Goal: Task Accomplishment & Management: Check status

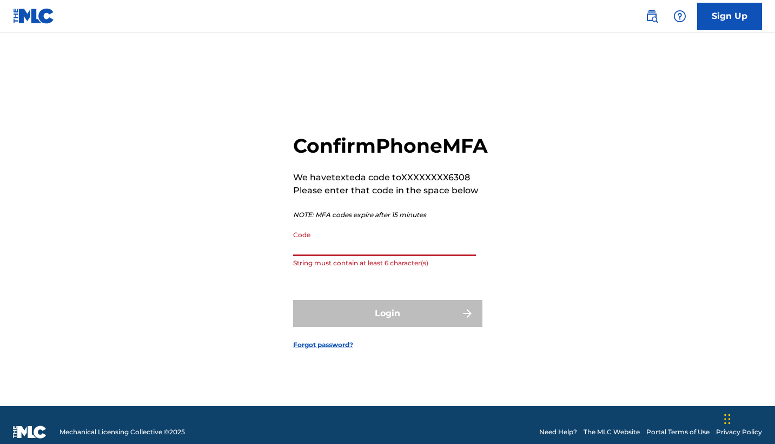
click at [34, 21] on img at bounding box center [34, 16] width 42 height 16
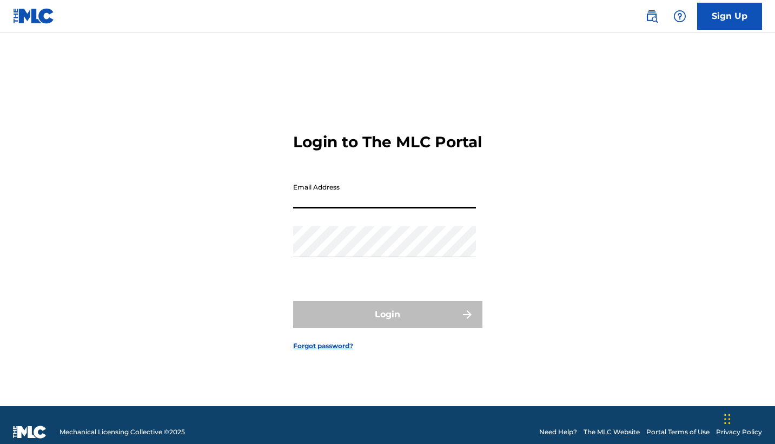
type input "[EMAIL_ADDRESS][DOMAIN_NAME]"
click at [387, 324] on button "Login" at bounding box center [387, 314] width 189 height 27
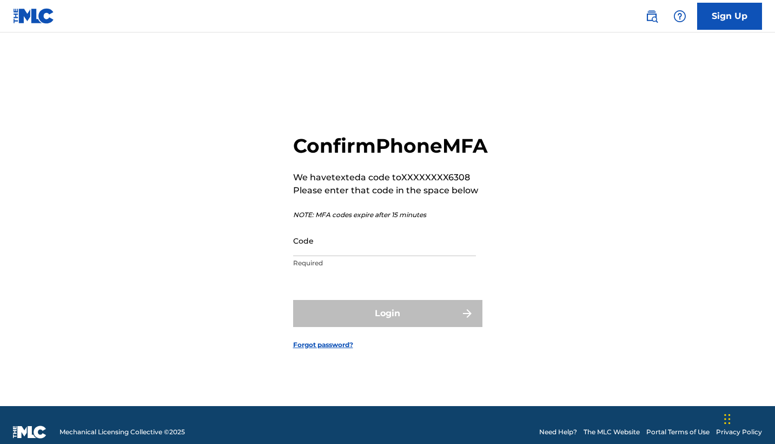
click at [324, 256] on input "Code" at bounding box center [384, 240] width 183 height 31
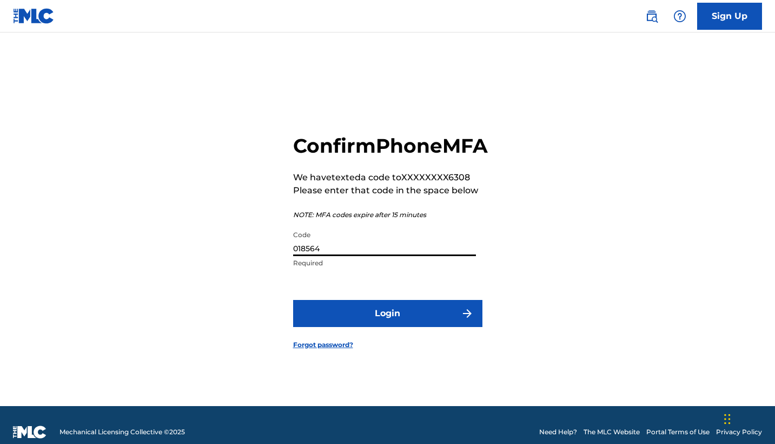
type input "018564"
click at [387, 325] on button "Login" at bounding box center [387, 313] width 189 height 27
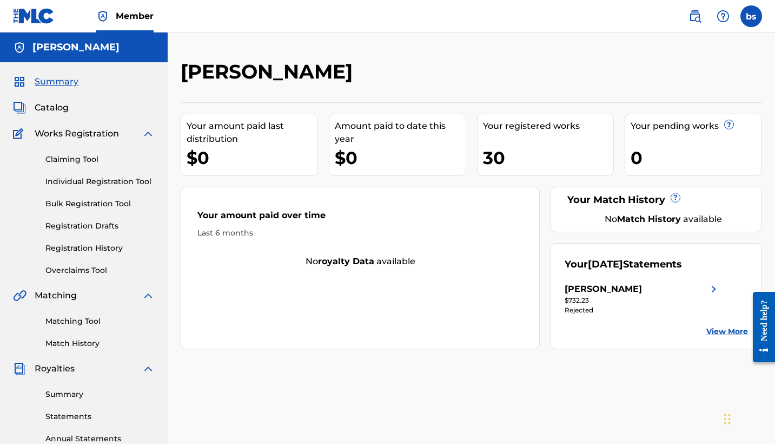
click at [80, 167] on div "Claiming Tool Individual Registration Tool Bulk Registration Tool Registration …" at bounding box center [84, 208] width 142 height 136
click at [80, 160] on link "Claiming Tool" at bounding box center [99, 159] width 109 height 11
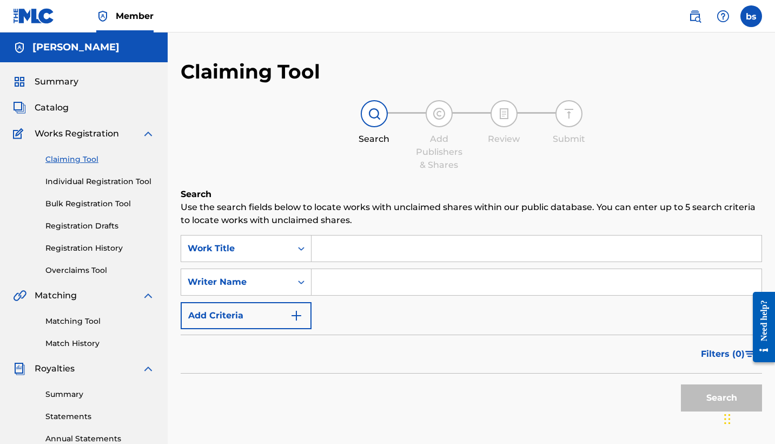
click at [92, 251] on link "Registration History" at bounding box center [99, 247] width 109 height 11
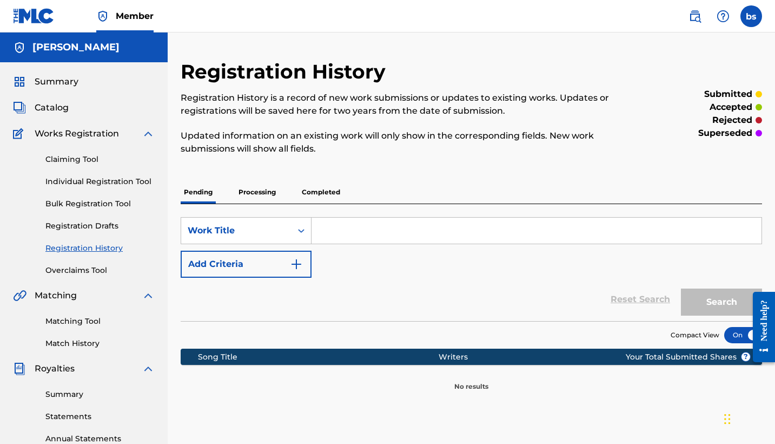
click at [321, 189] on p "Completed" at bounding box center [321, 192] width 45 height 23
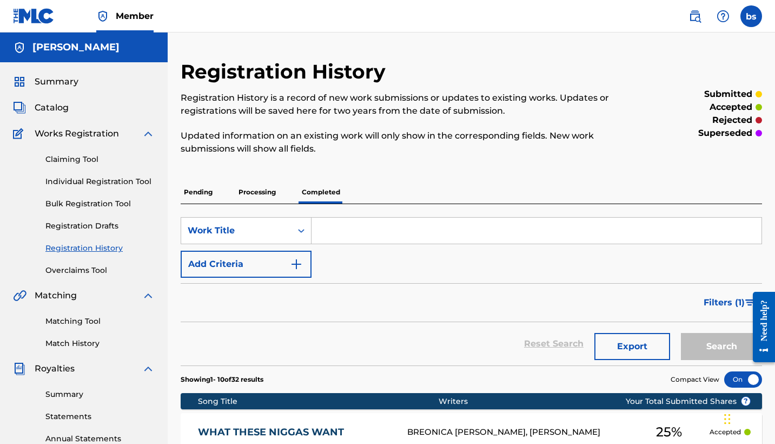
click at [731, 300] on span "Filters ( 1 )" at bounding box center [724, 302] width 41 height 13
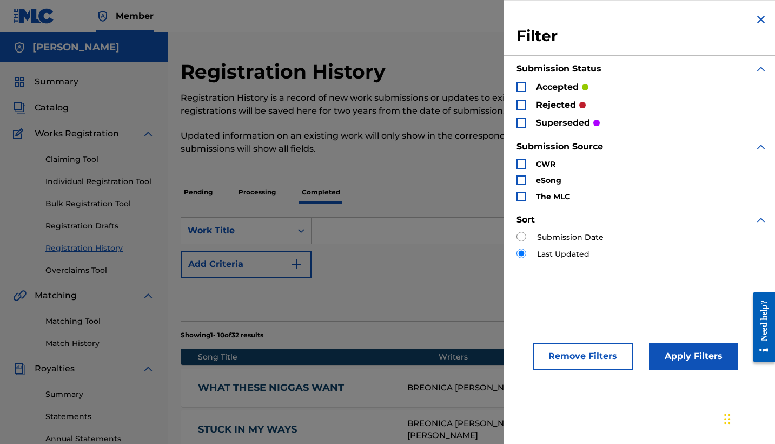
click at [525, 109] on div "Search Form" at bounding box center [522, 105] width 10 height 10
click at [521, 126] on div "Search Form" at bounding box center [522, 123] width 10 height 10
click at [696, 361] on button "Apply Filters" at bounding box center [693, 356] width 89 height 27
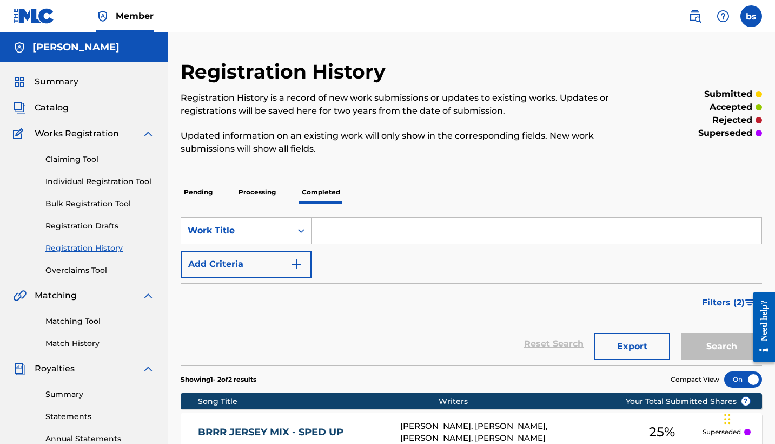
click at [266, 199] on p "Processing" at bounding box center [257, 192] width 44 height 23
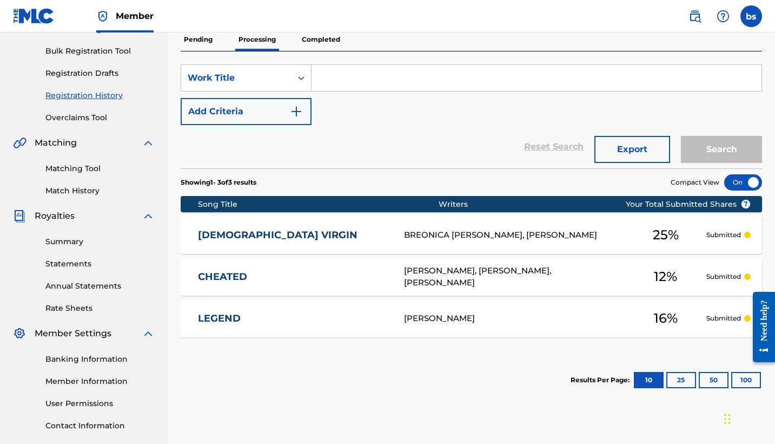
scroll to position [153, 0]
